Goal: Task Accomplishment & Management: Manage account settings

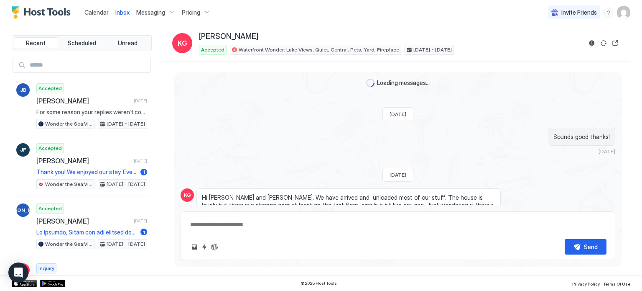
scroll to position [1031, 0]
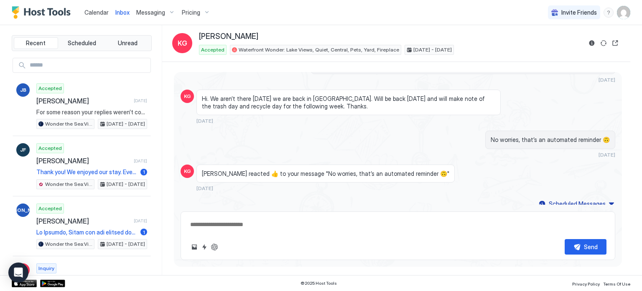
type textarea "*"
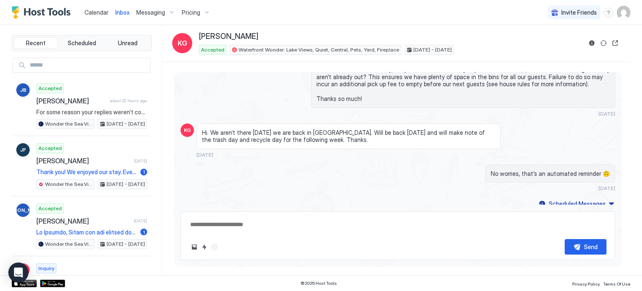
click at [161, 16] on span "Messaging" at bounding box center [150, 13] width 29 height 8
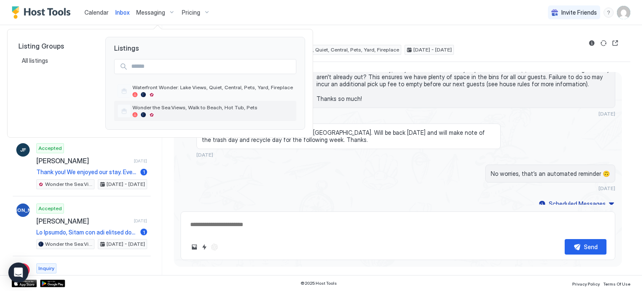
click at [156, 104] on span "Wonder the Sea:Views, Walk to Beach, Hot Tub, Pets" at bounding box center [213, 107] width 161 height 6
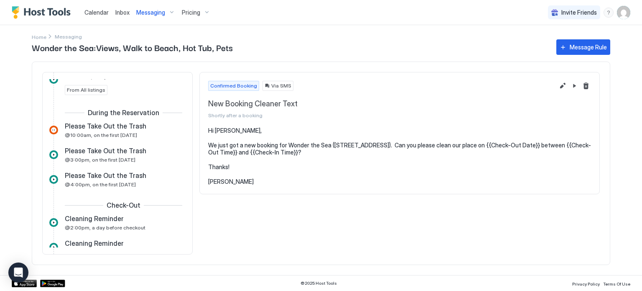
scroll to position [217, 0]
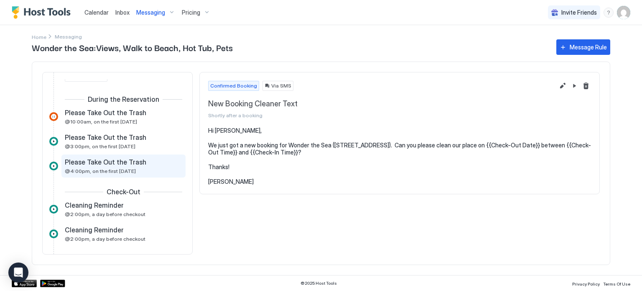
click at [128, 168] on span "@4:00pm, on the first Thursday" at bounding box center [100, 171] width 71 height 6
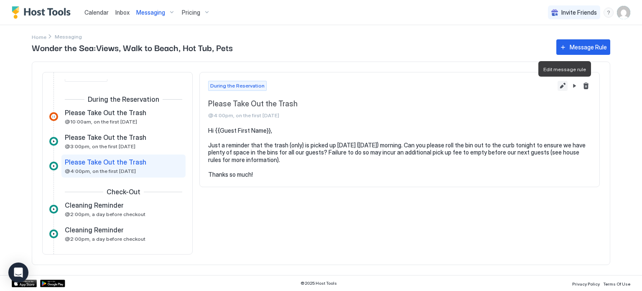
click at [566, 87] on button "Edit message rule" at bounding box center [563, 86] width 10 height 10
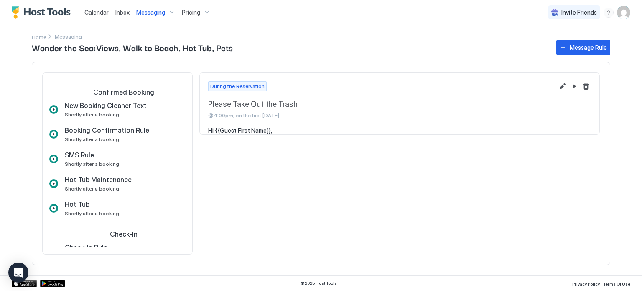
scroll to position [159, 0]
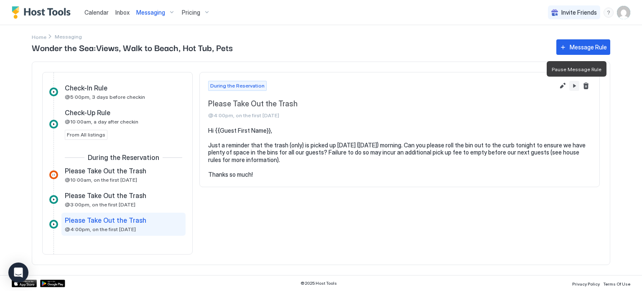
click at [573, 87] on button "Pause Message Rule" at bounding box center [575, 86] width 10 height 10
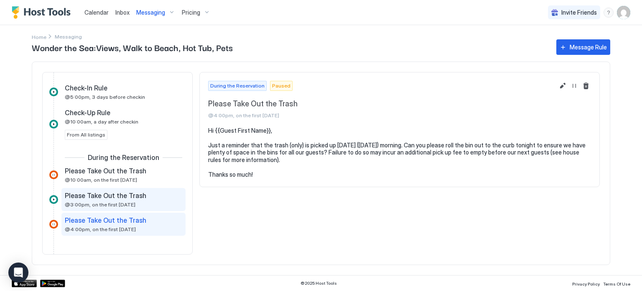
click at [121, 194] on span "Please Take Out the Trash" at bounding box center [106, 195] width 82 height 8
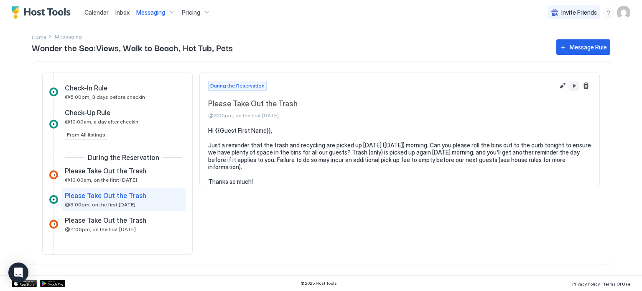
click at [575, 86] on button "Pause Message Rule" at bounding box center [575, 86] width 10 height 10
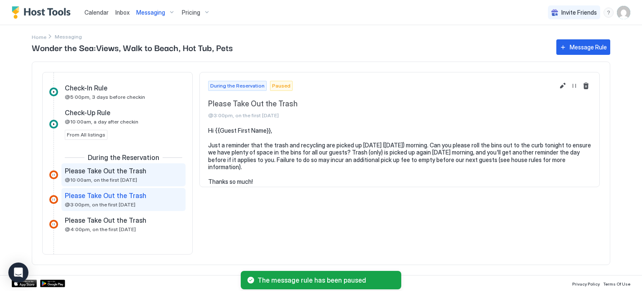
click at [103, 172] on span "Please Take Out the Trash" at bounding box center [106, 170] width 82 height 8
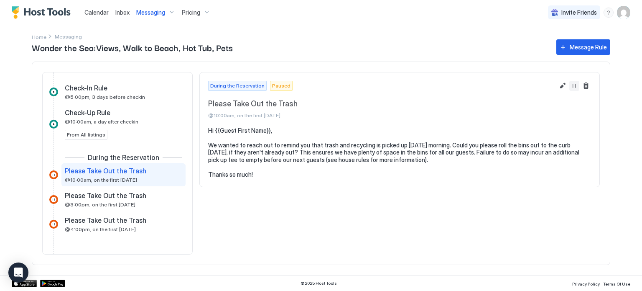
click at [575, 87] on button "Resume Message Rule" at bounding box center [575, 86] width 10 height 10
